Goal: Information Seeking & Learning: Find specific fact

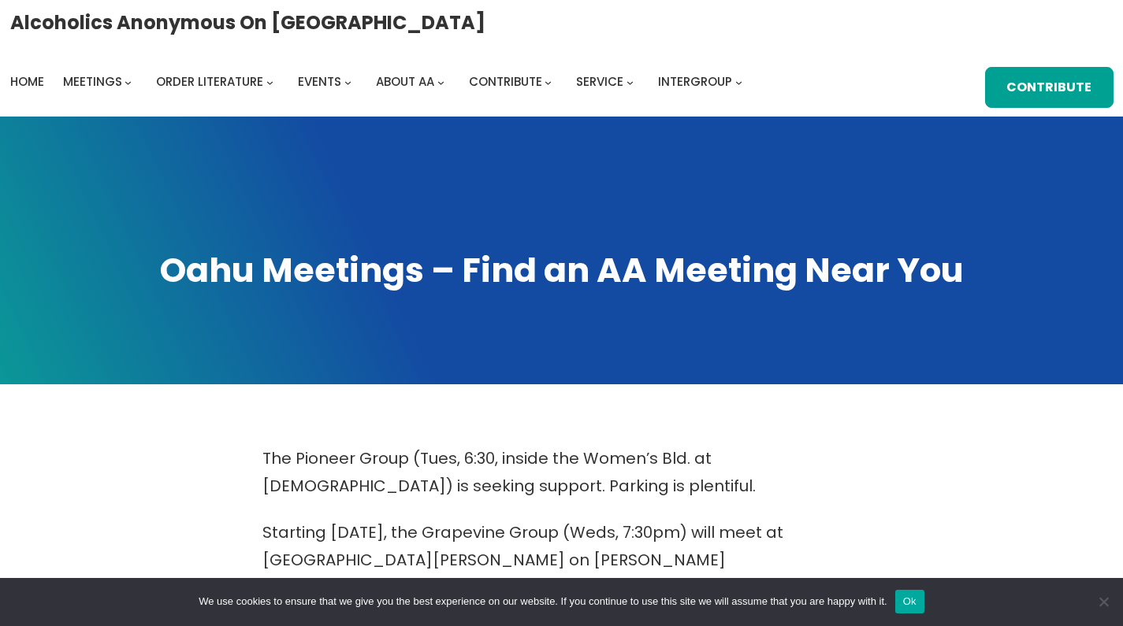
click at [924, 612] on button "Ok" at bounding box center [909, 602] width 29 height 24
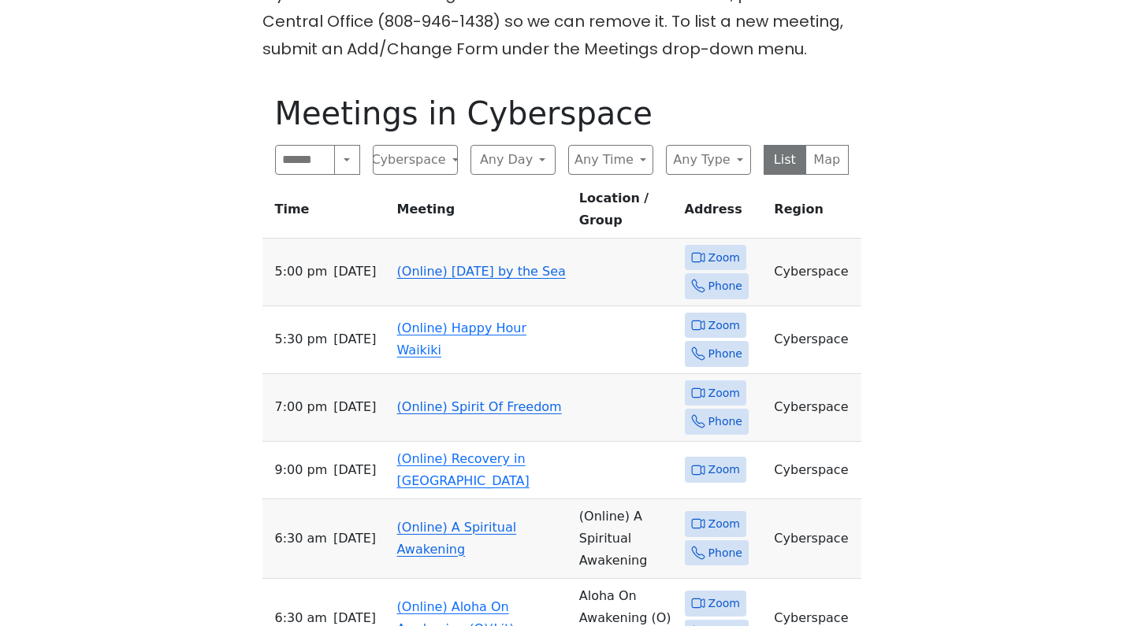
scroll to position [749, 0]
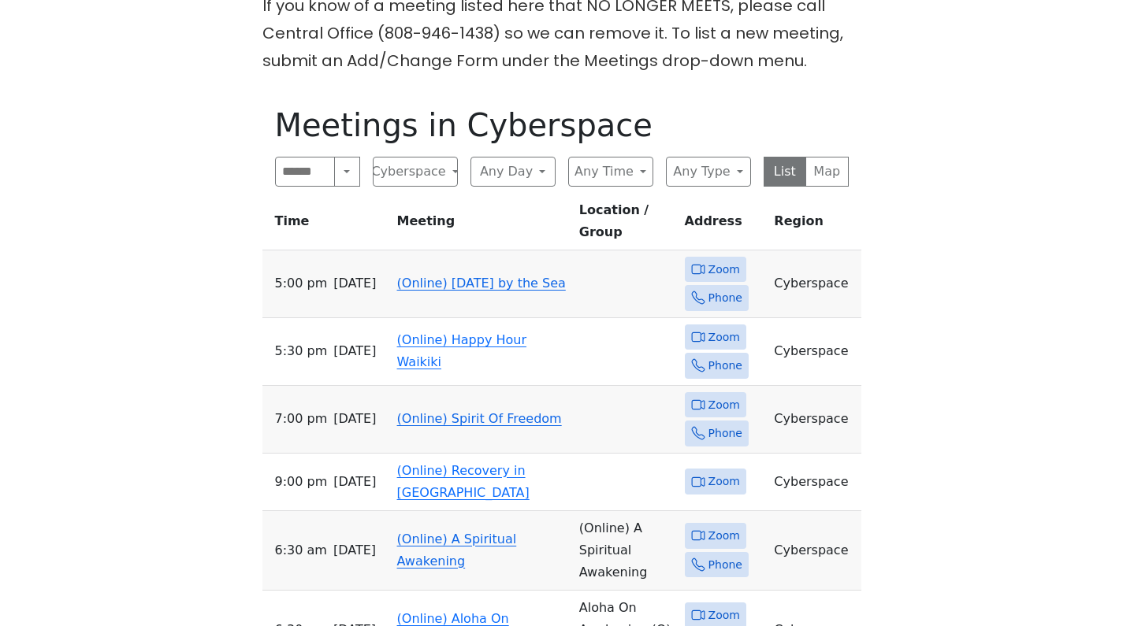
click at [711, 260] on span "Zoom" at bounding box center [724, 270] width 32 height 20
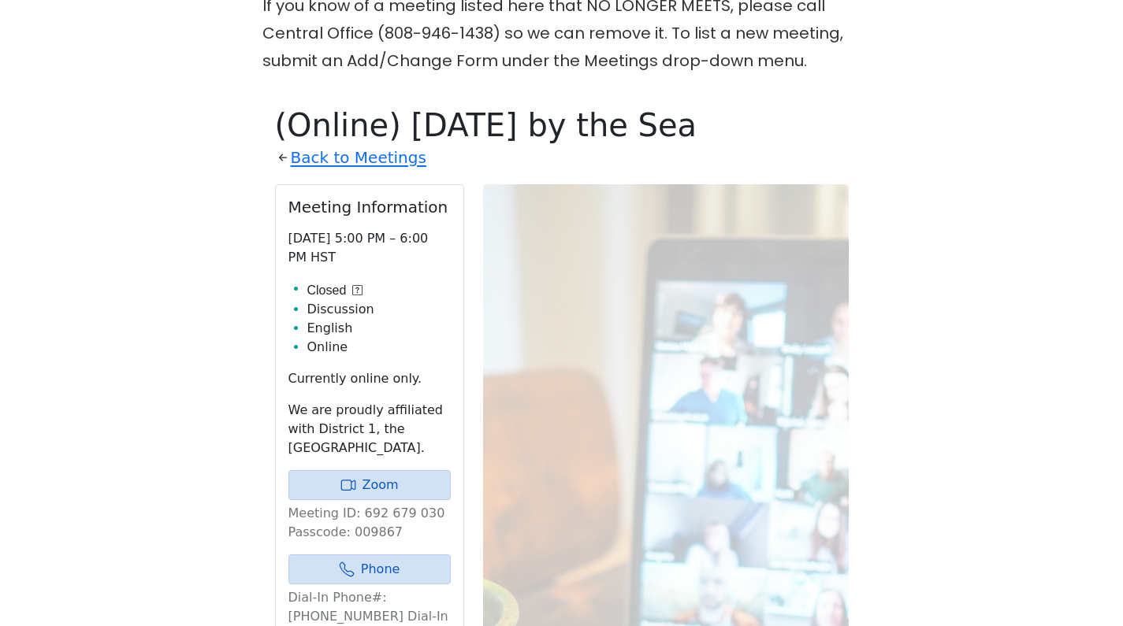
scroll to position [815, 0]
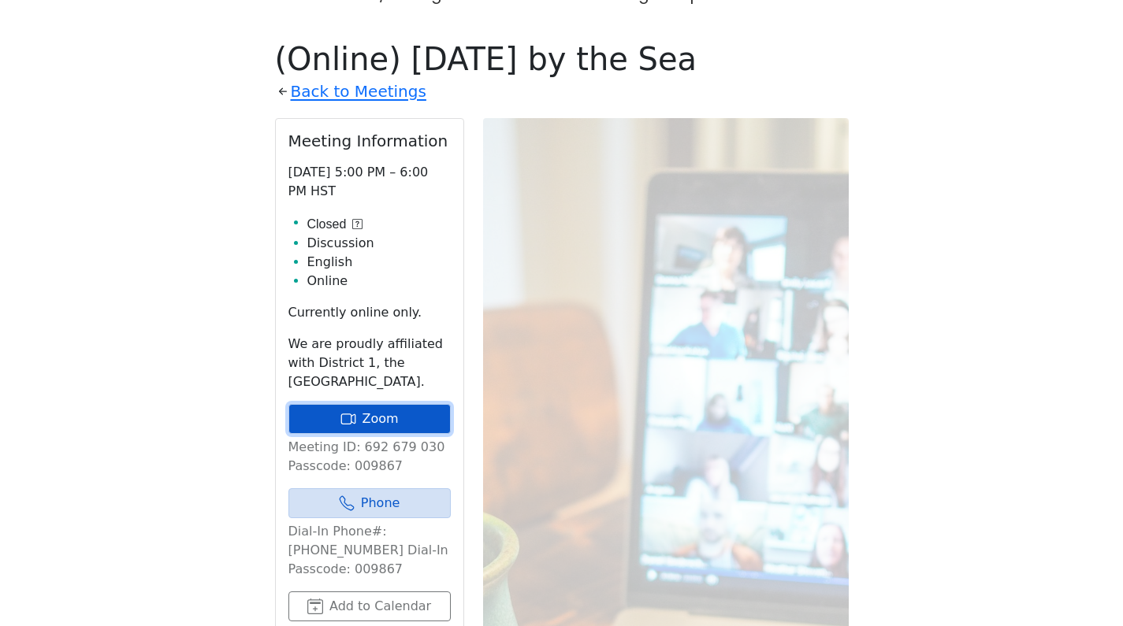
click at [388, 404] on link "Zoom" at bounding box center [369, 419] width 162 height 30
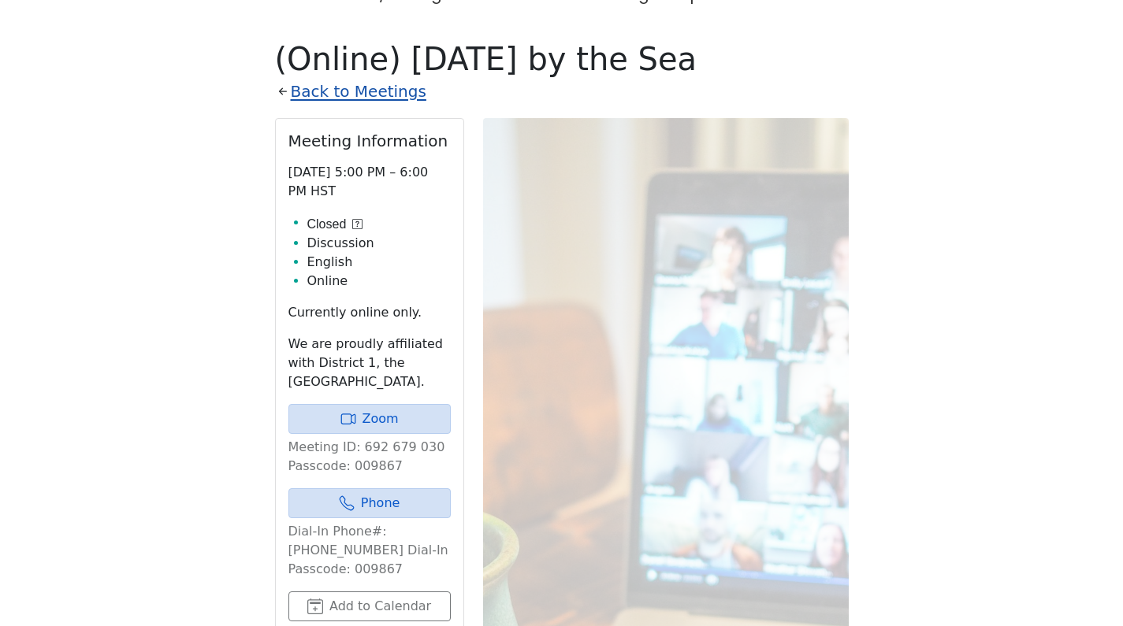
click at [334, 78] on link "Back to Meetings" at bounding box center [359, 92] width 136 height 28
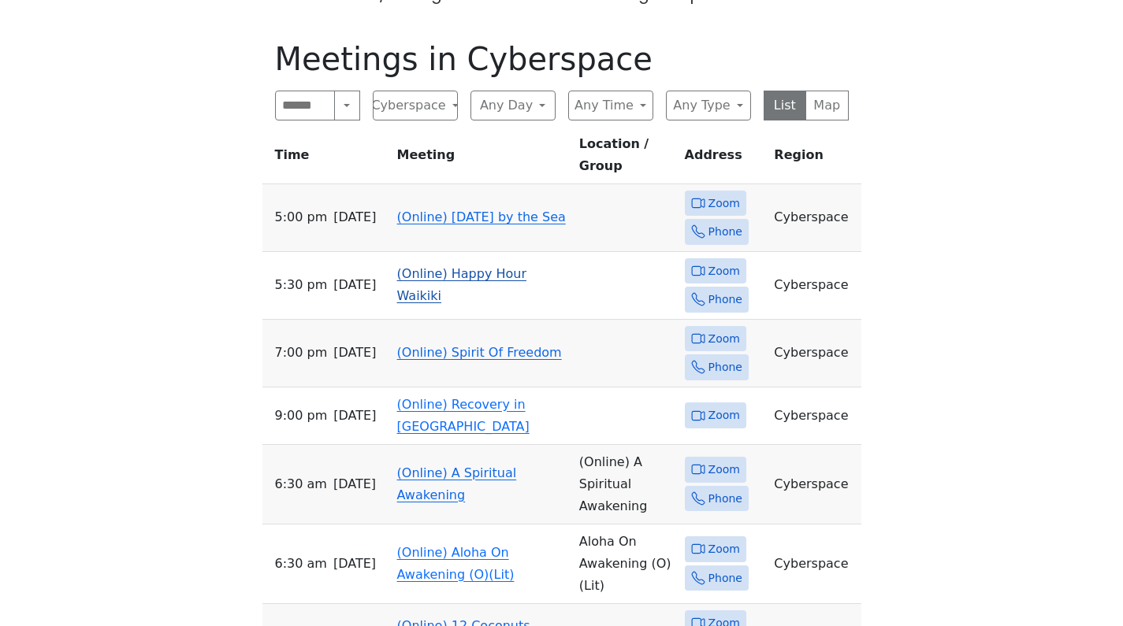
click at [724, 262] on span "Zoom" at bounding box center [724, 272] width 32 height 20
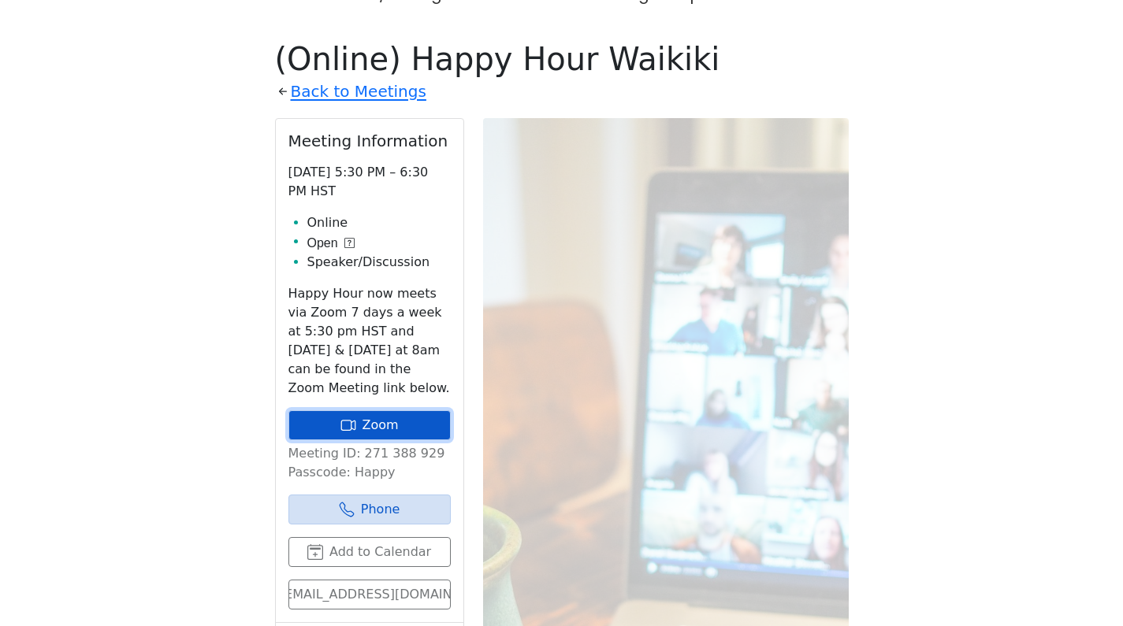
click at [381, 410] on link "Zoom" at bounding box center [369, 425] width 162 height 30
click at [348, 410] on link "Zoom" at bounding box center [369, 425] width 162 height 30
click at [340, 410] on link "Zoom" at bounding box center [369, 425] width 162 height 30
click at [370, 410] on link "Zoom" at bounding box center [369, 425] width 162 height 30
